Goal: Book appointment/travel/reservation

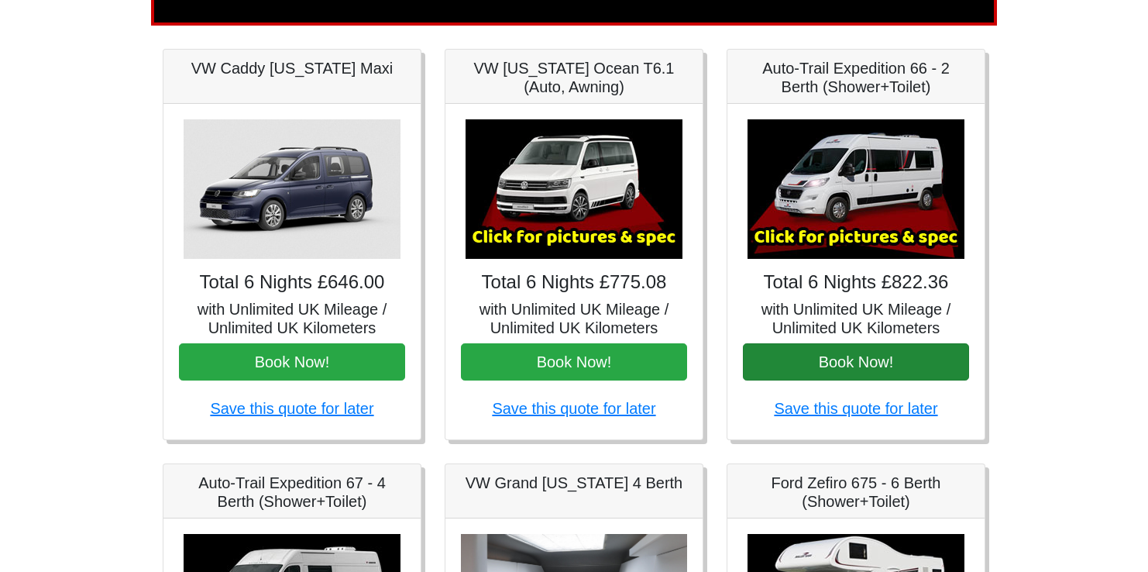
scroll to position [310, 0]
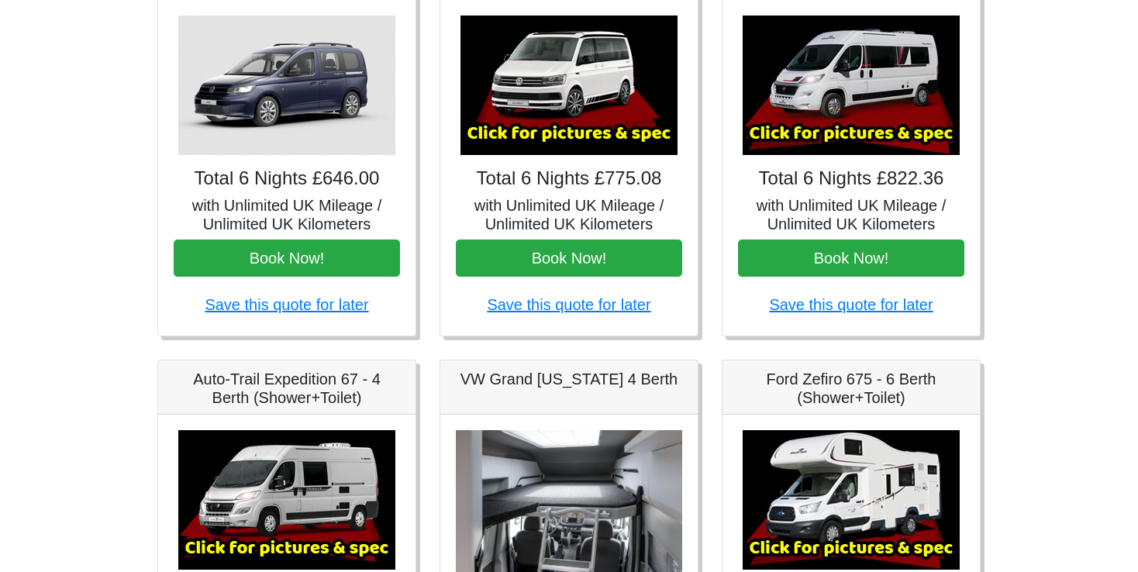
click at [808, 98] on img at bounding box center [850, 84] width 217 height 139
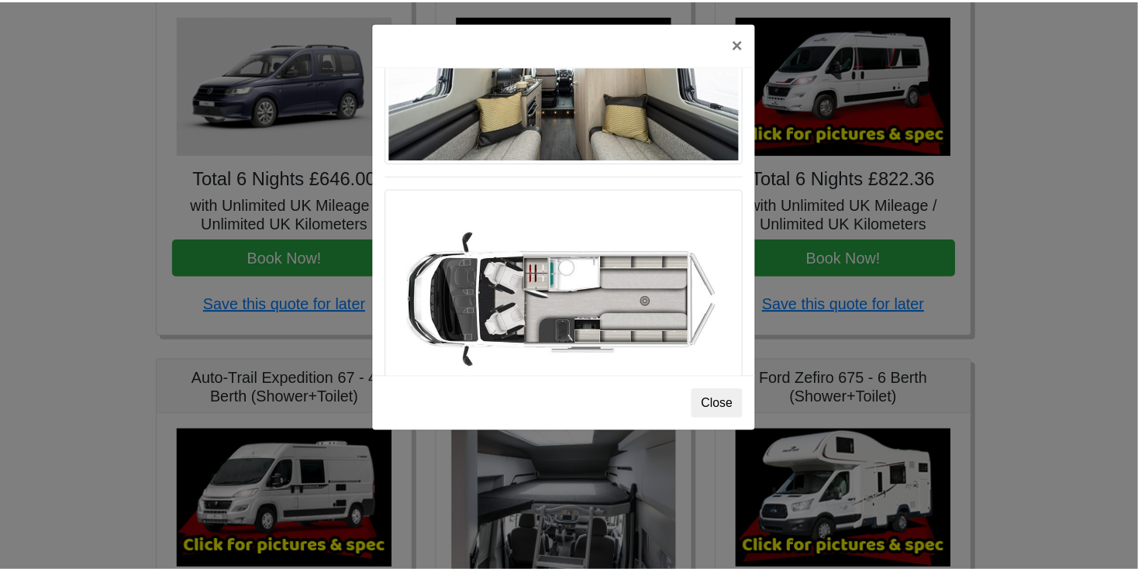
scroll to position [578, 0]
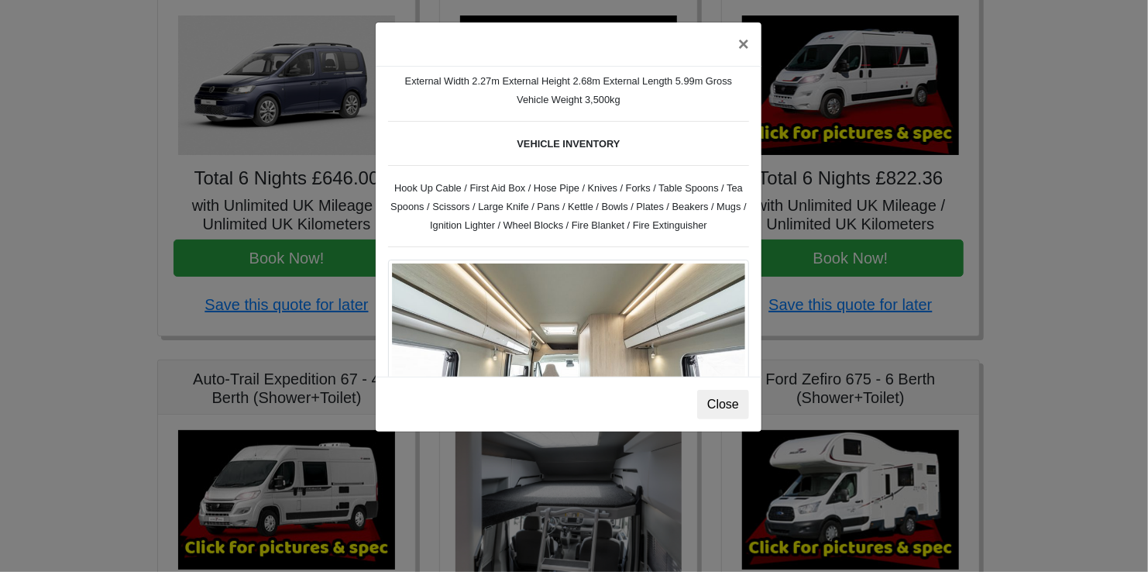
click at [141, 158] on div "× Fiat [PERSON_NAME] L 2 Spec TECHNICAL DATA Engine: Fiat Ducato 115bhp, 2 litr…" at bounding box center [574, 286] width 1148 height 572
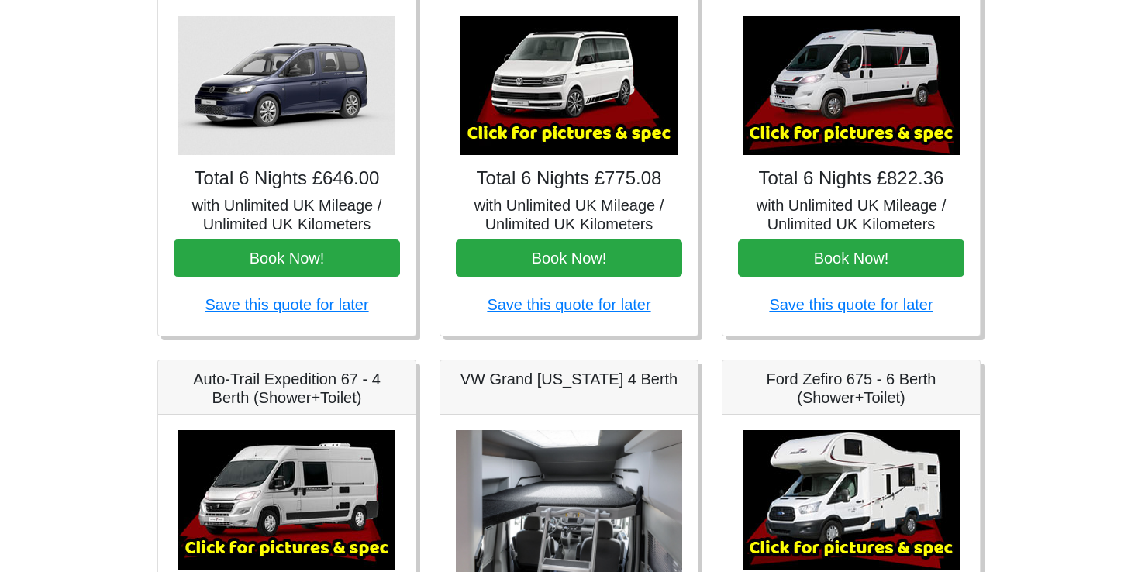
click at [290, 129] on img at bounding box center [286, 84] width 217 height 139
click at [286, 127] on img at bounding box center [286, 84] width 217 height 139
click at [291, 187] on h4 "Total 6 Nights £646.00" at bounding box center [287, 178] width 226 height 22
click at [321, 94] on img at bounding box center [286, 84] width 217 height 139
click at [332, 62] on img at bounding box center [286, 84] width 217 height 139
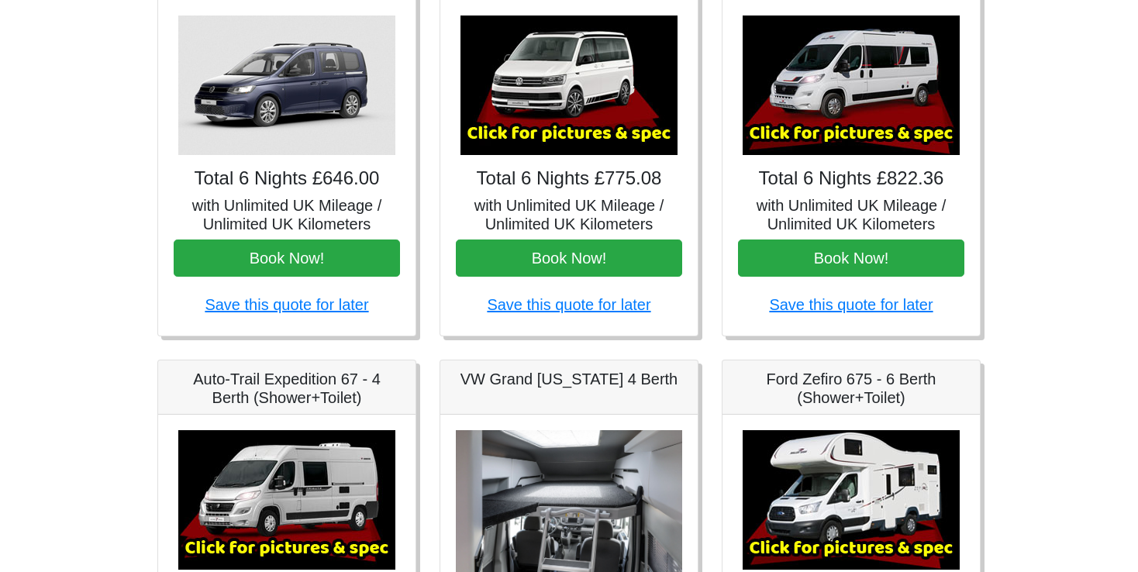
drag, startPoint x: 398, startPoint y: 71, endPoint x: 256, endPoint y: 122, distance: 151.0
click at [256, 122] on img at bounding box center [286, 84] width 217 height 139
click at [315, 115] on img at bounding box center [286, 84] width 217 height 139
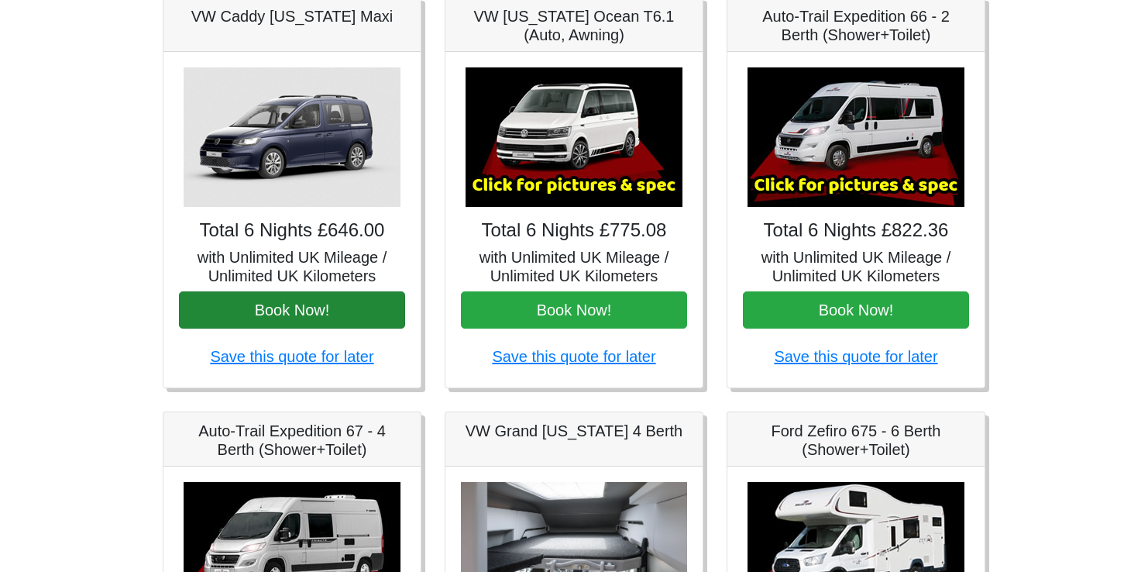
scroll to position [310, 0]
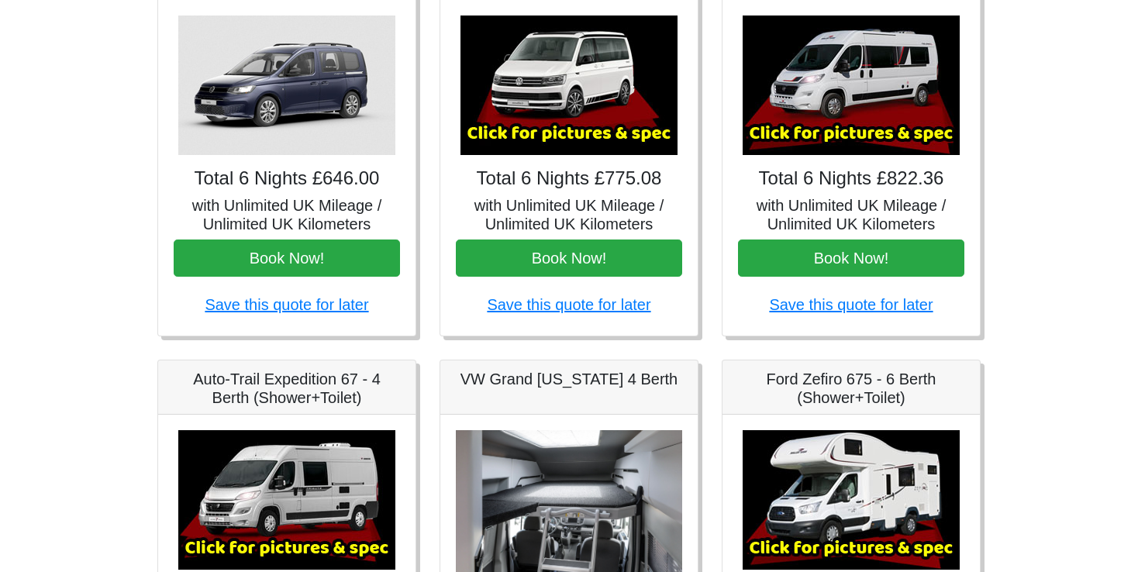
click at [584, 126] on img at bounding box center [568, 84] width 217 height 139
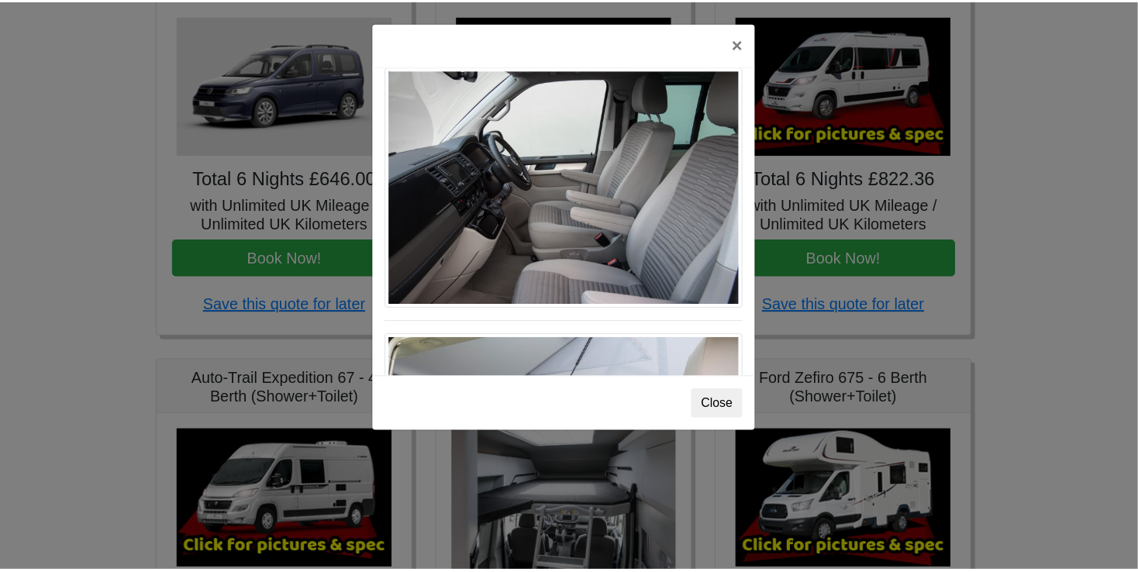
scroll to position [863, 0]
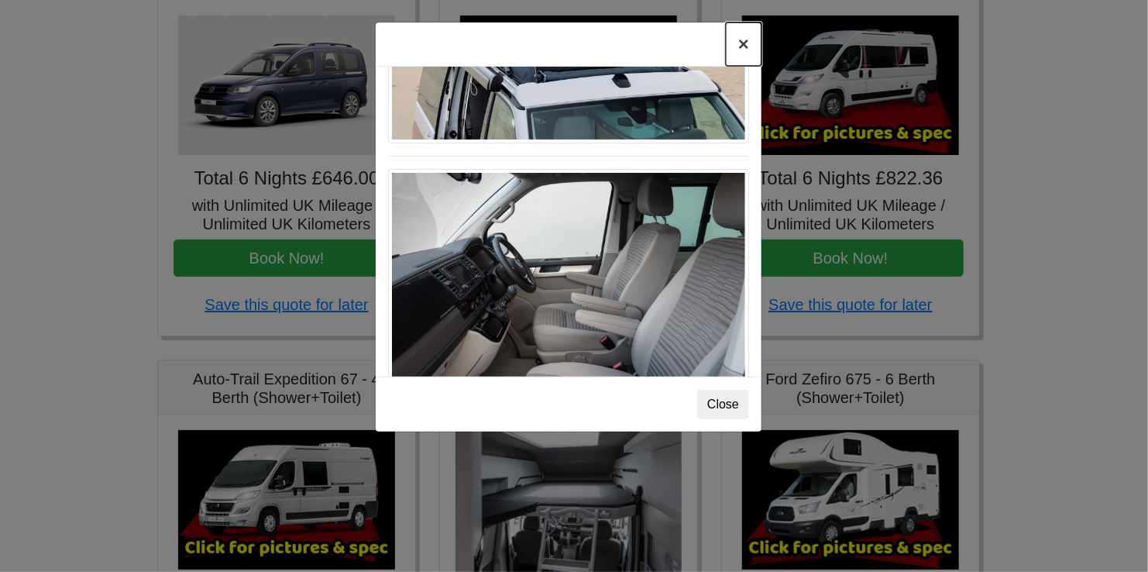
click at [741, 53] on button "×" at bounding box center [744, 43] width 36 height 43
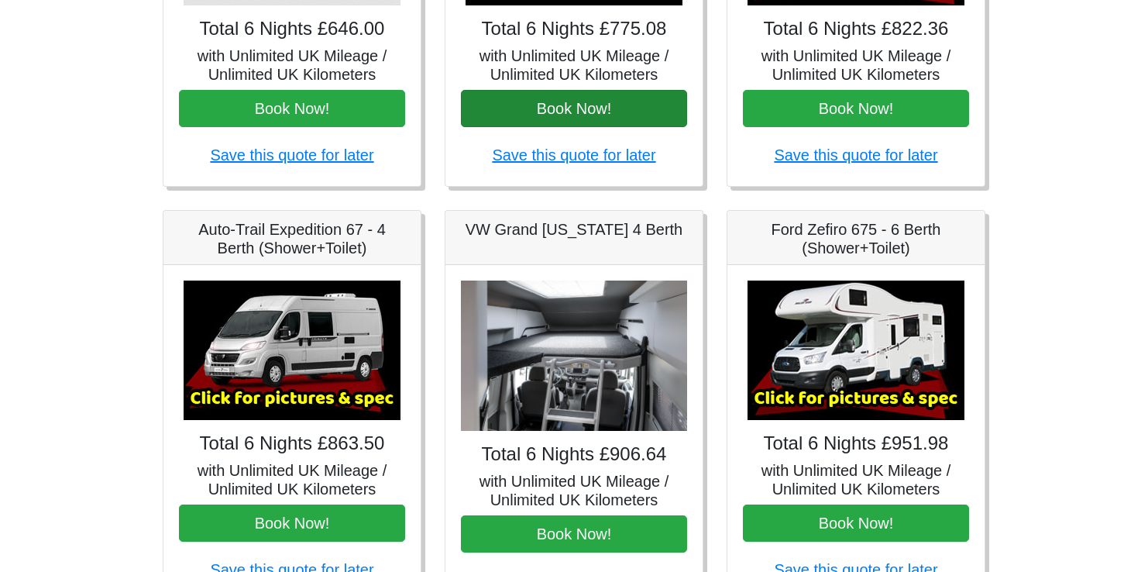
scroll to position [516, 0]
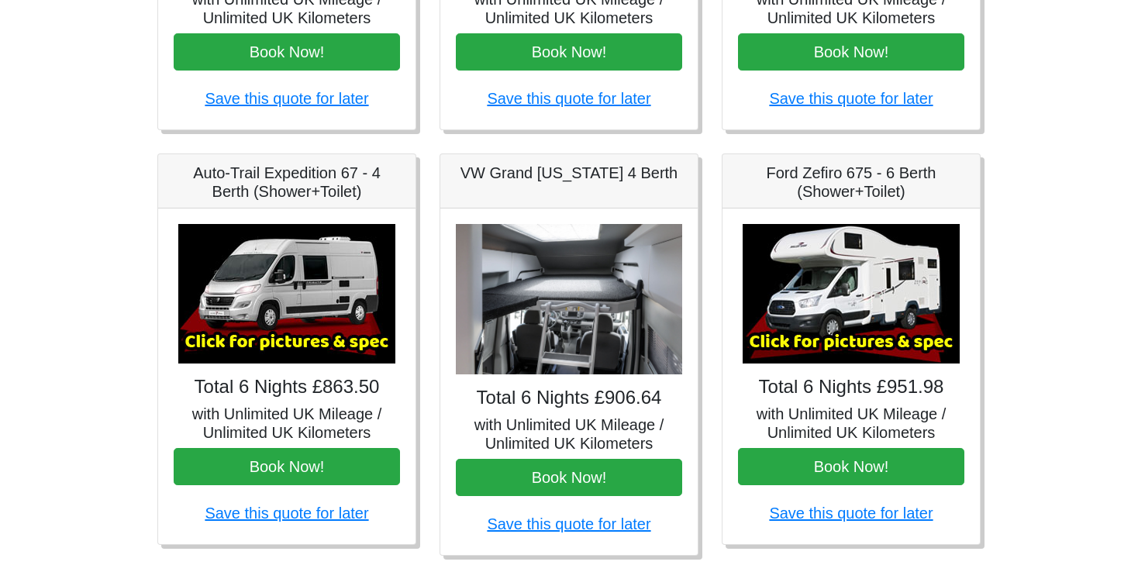
click at [337, 298] on img at bounding box center [286, 293] width 217 height 139
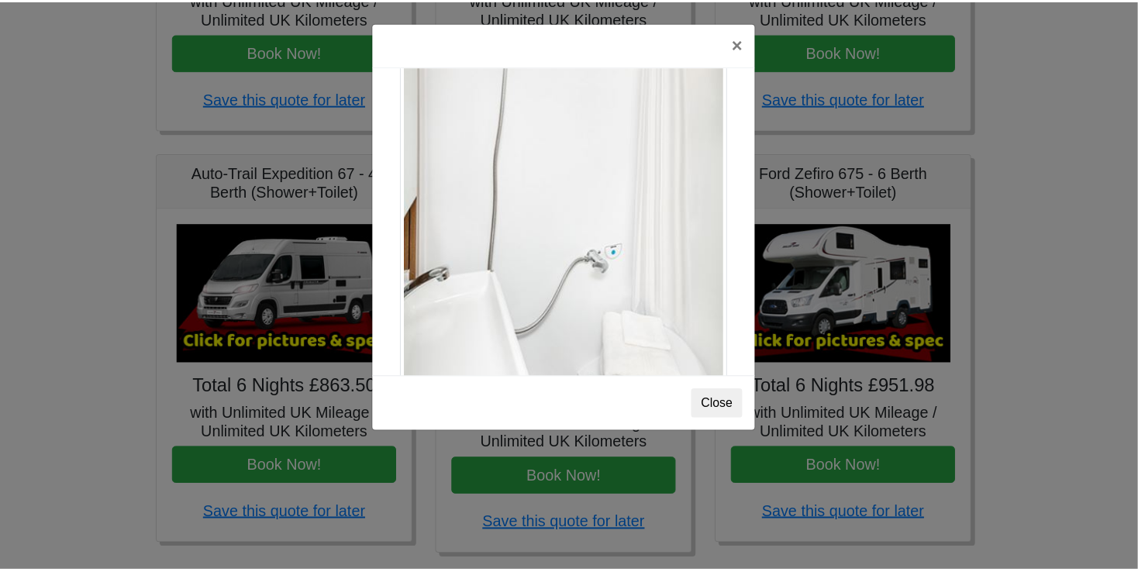
scroll to position [2097, 0]
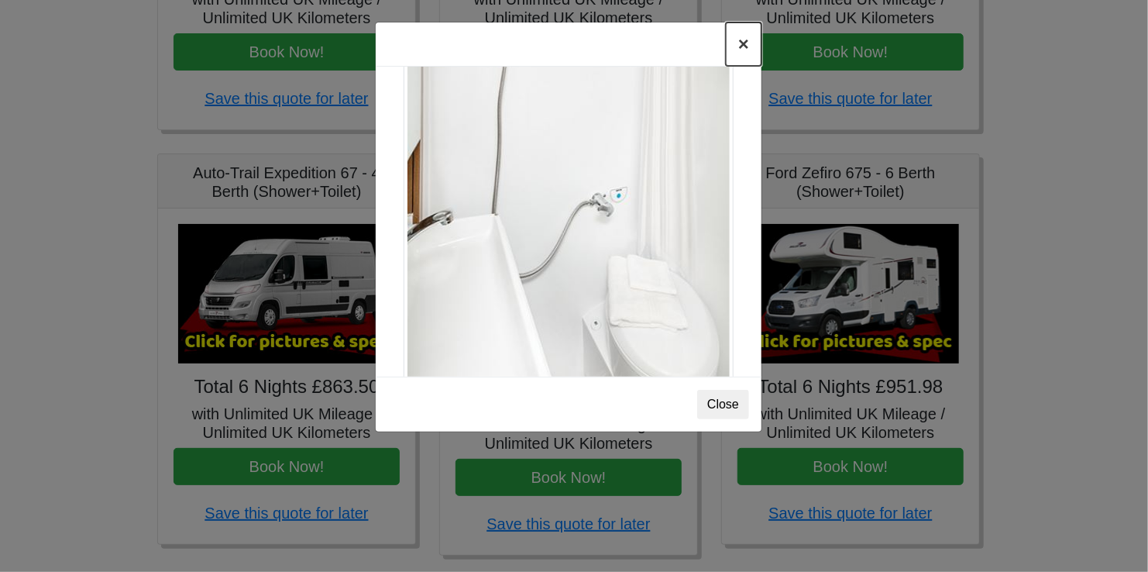
click at [737, 45] on button "×" at bounding box center [744, 43] width 36 height 43
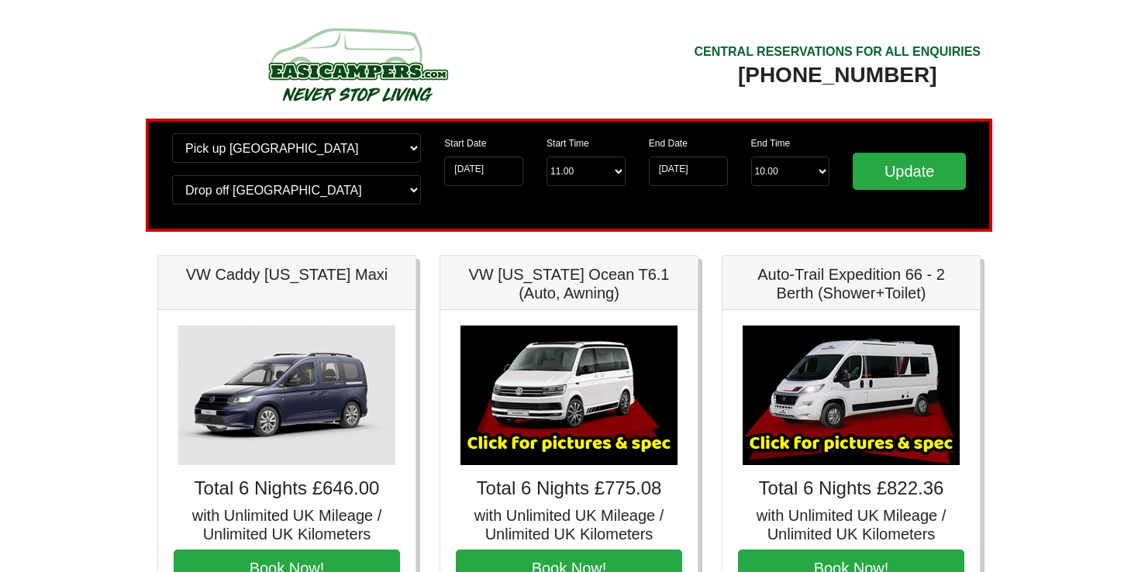
scroll to position [103, 0]
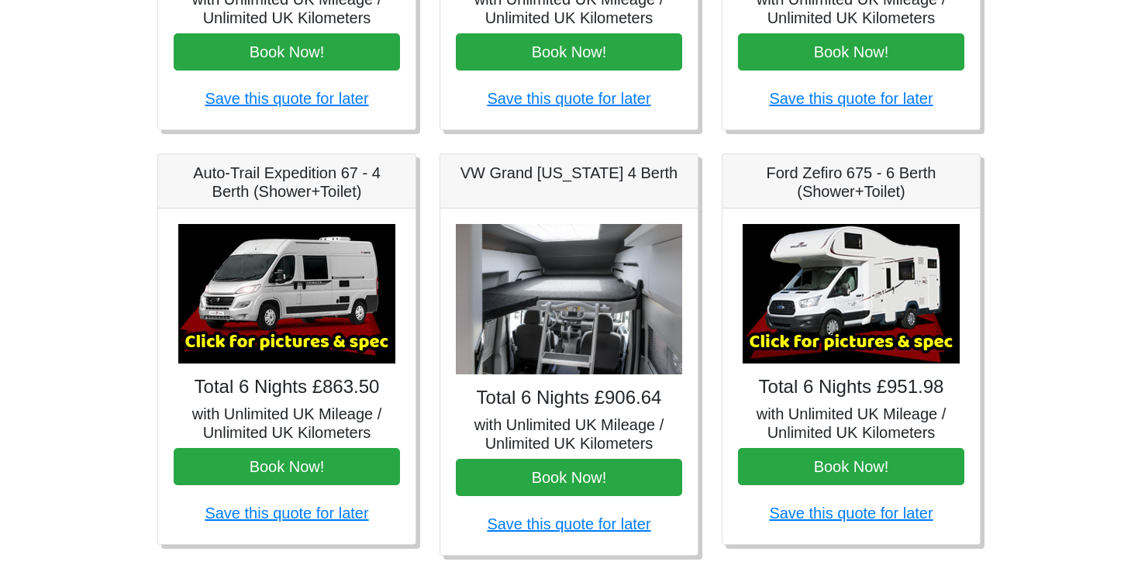
scroll to position [0, 0]
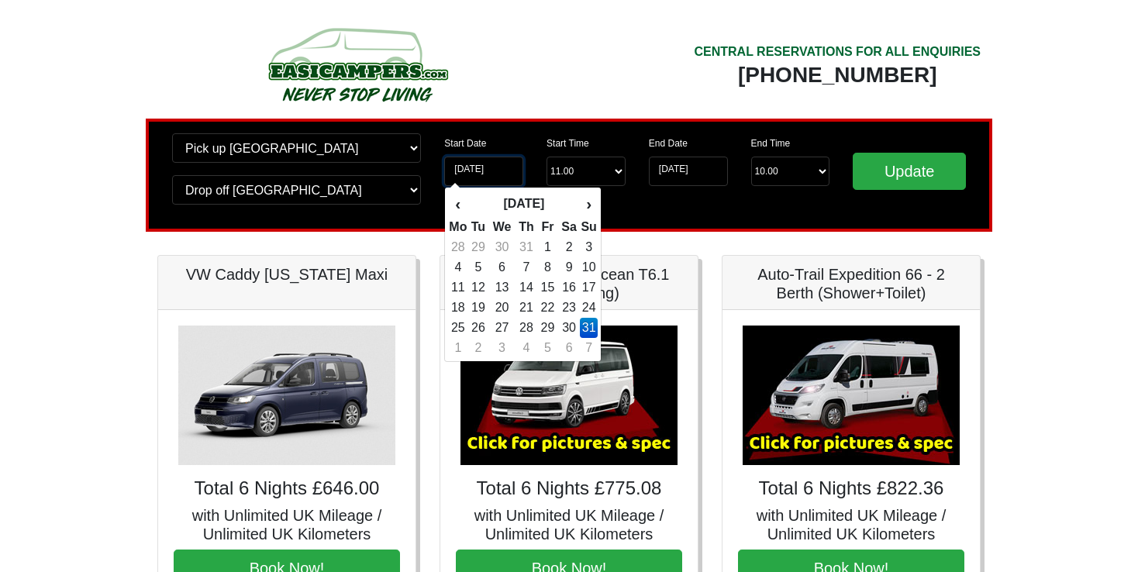
click at [486, 184] on input "[DATE]" at bounding box center [483, 171] width 79 height 29
click at [522, 325] on td "28" at bounding box center [526, 328] width 22 height 20
type input "[DATE]"
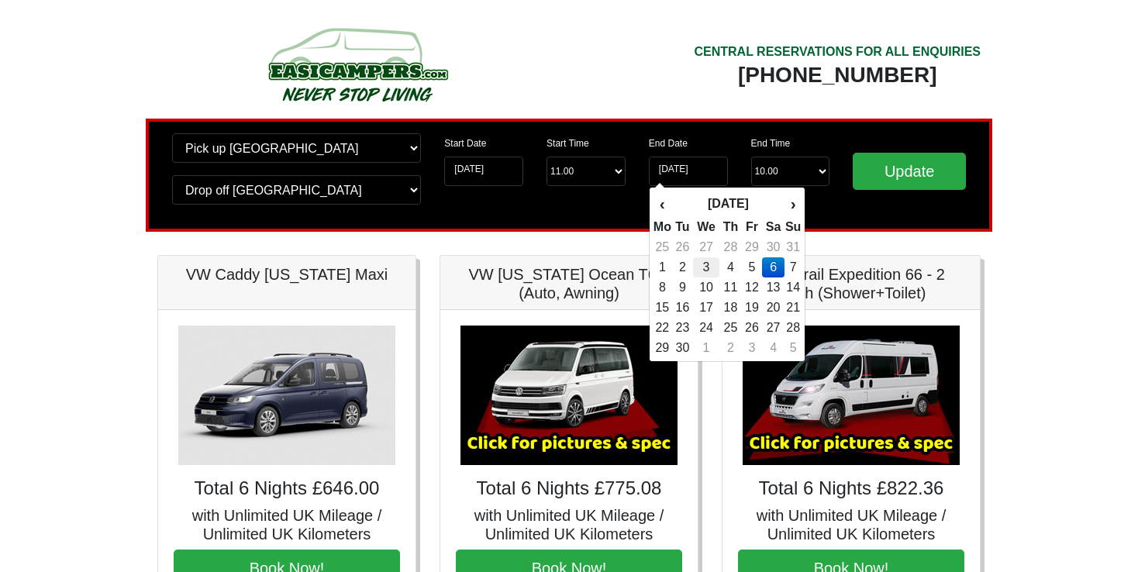
click at [719, 268] on td "3" at bounding box center [706, 267] width 26 height 20
type input "[DATE]"
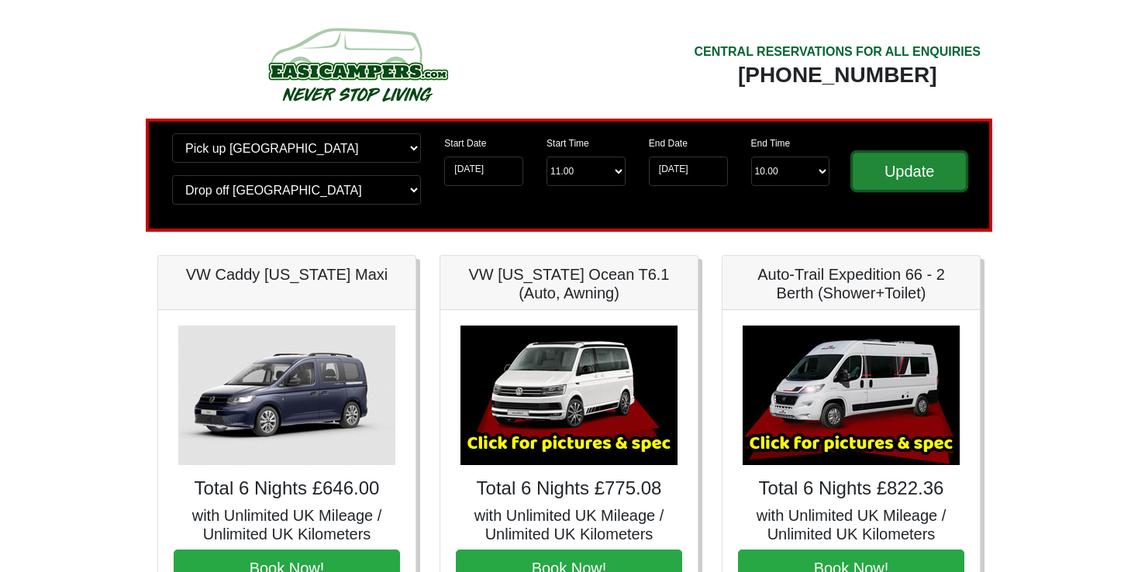
click at [904, 172] on input "Update" at bounding box center [908, 171] width 113 height 37
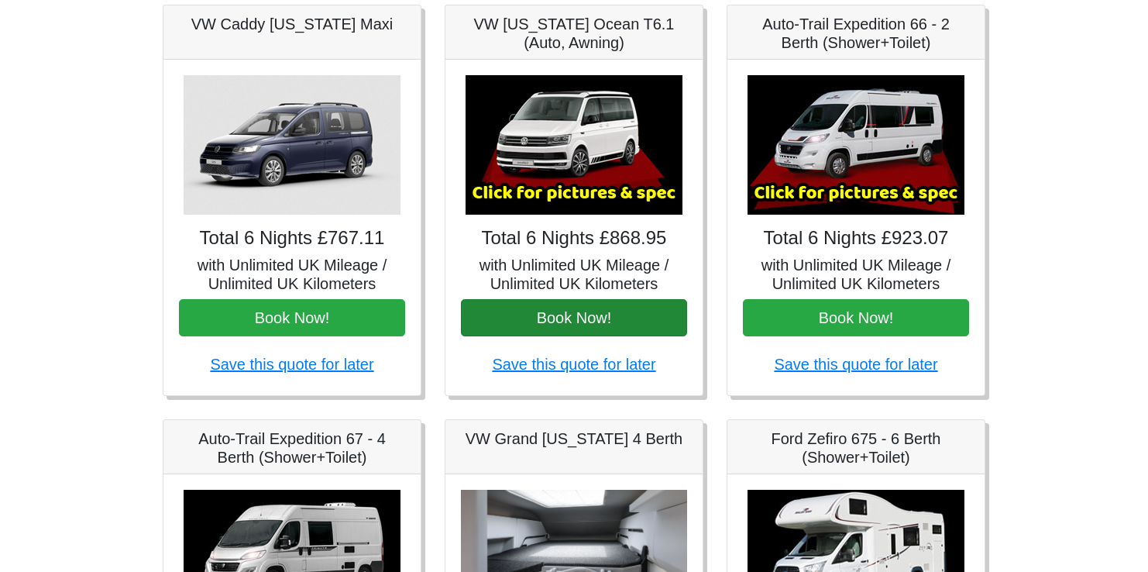
scroll to position [310, 0]
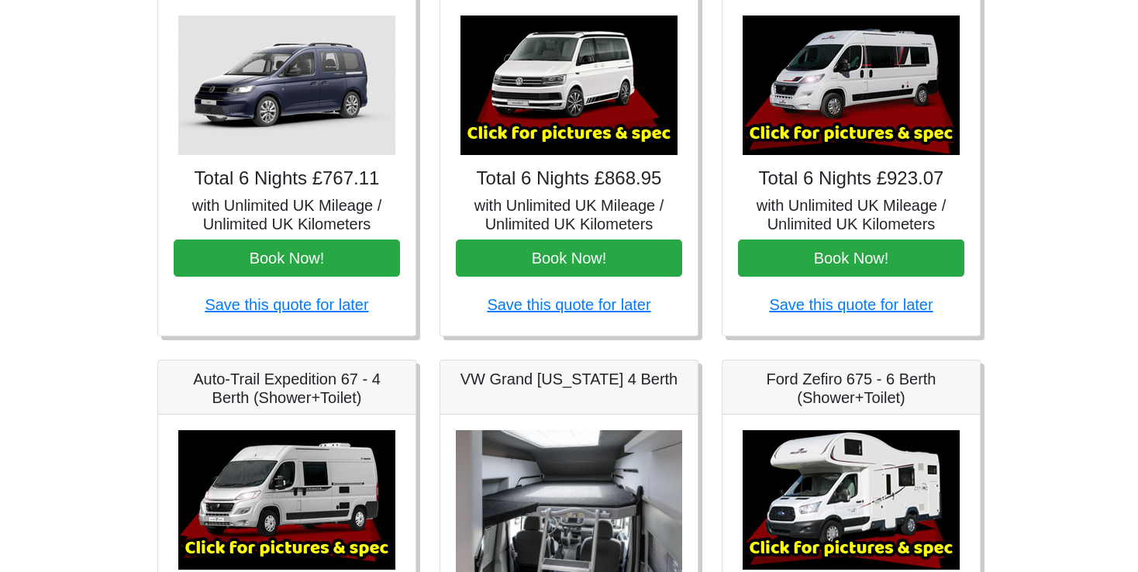
click at [343, 123] on img at bounding box center [286, 84] width 217 height 139
click at [584, 88] on img at bounding box center [568, 84] width 217 height 139
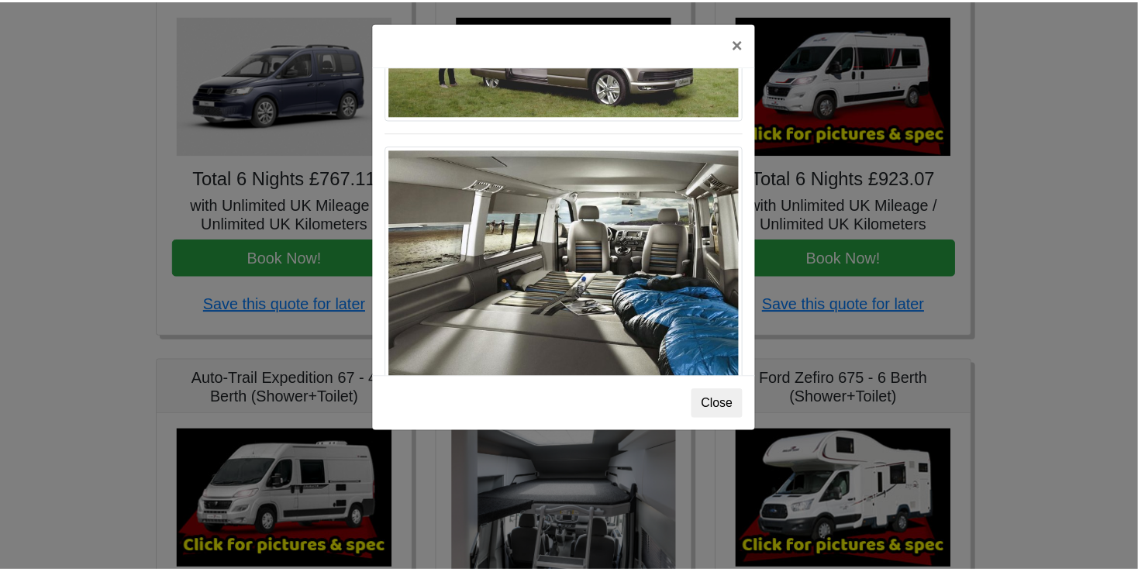
scroll to position [1689, 0]
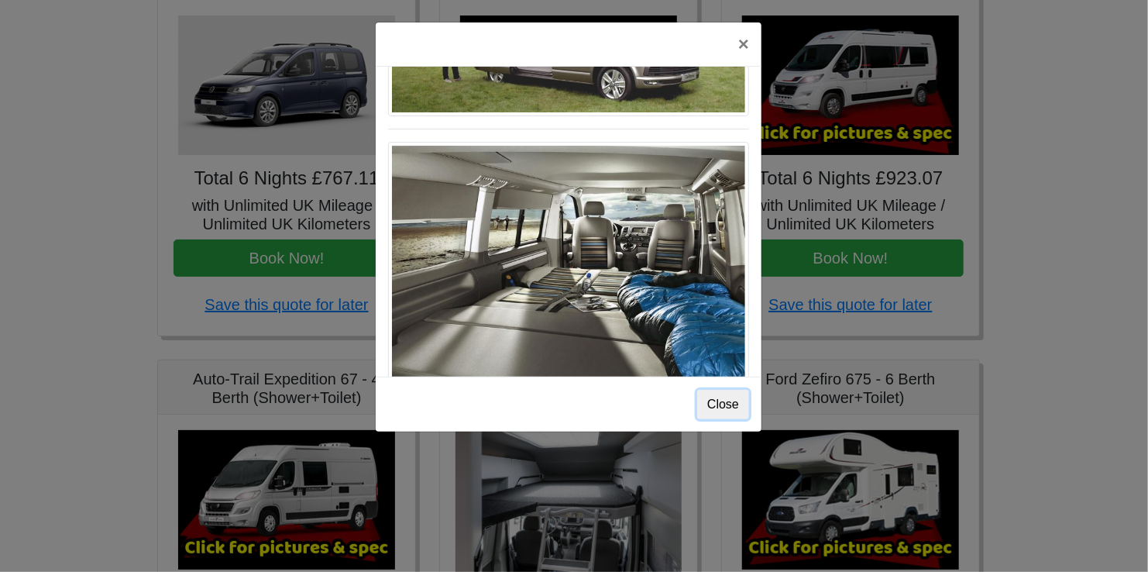
click at [721, 402] on button "Close" at bounding box center [723, 404] width 52 height 29
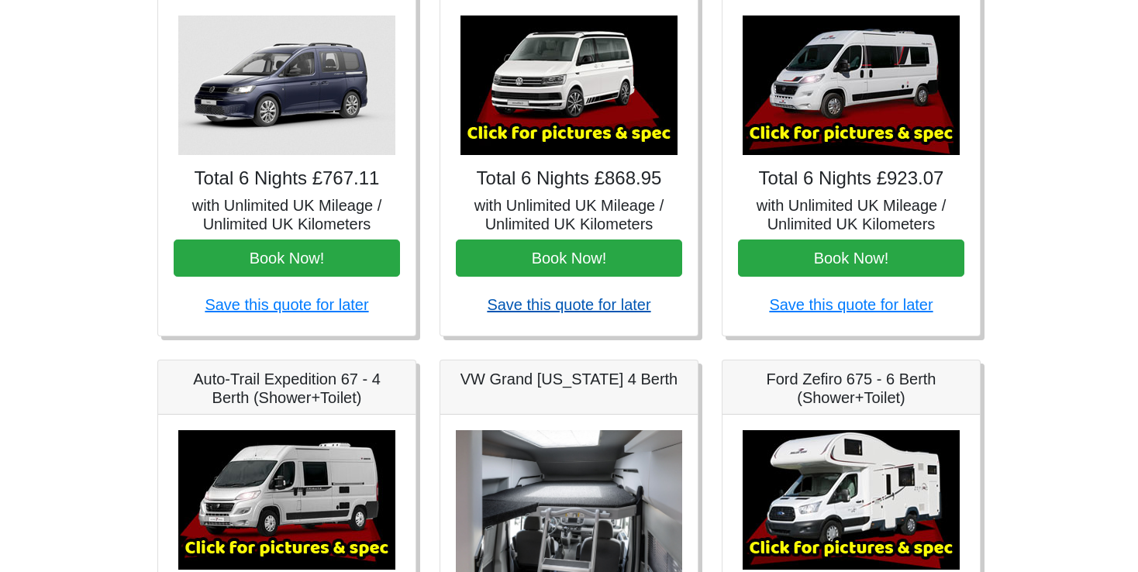
scroll to position [0, 0]
